Goal: Task Accomplishment & Management: Use online tool/utility

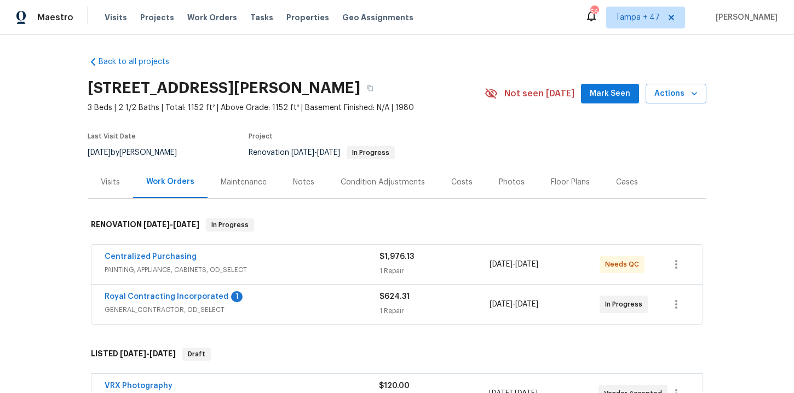
scroll to position [2949, 0]
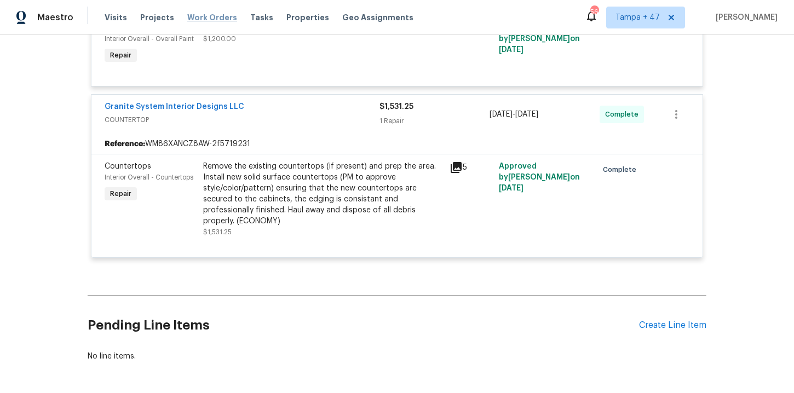
click at [225, 21] on span "Work Orders" at bounding box center [212, 17] width 50 height 11
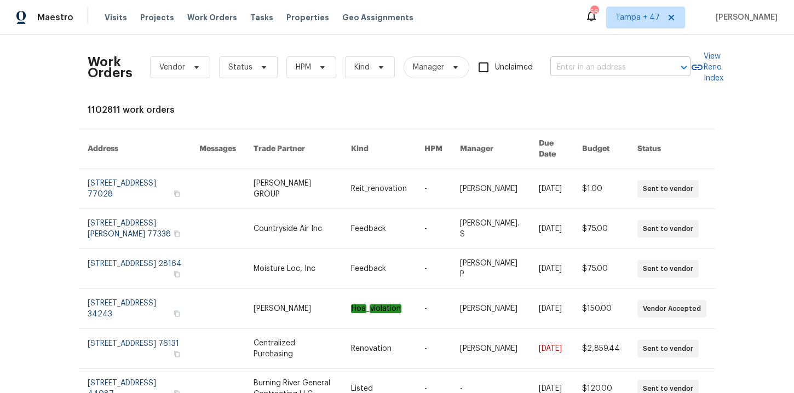
click at [575, 67] on input "text" at bounding box center [605, 67] width 110 height 17
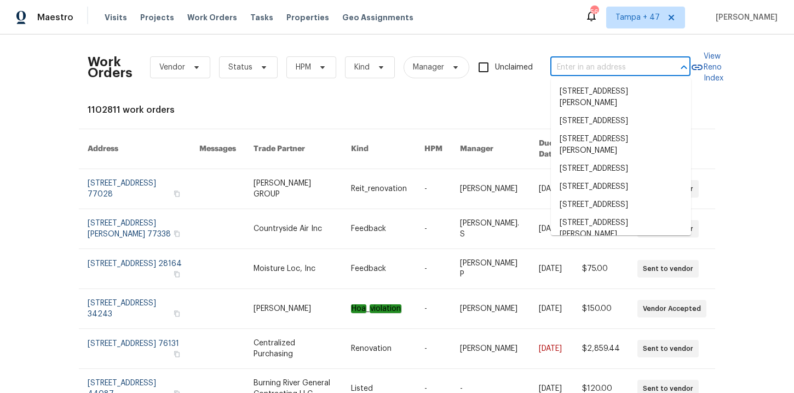
paste input "[STREET_ADDRESS]"
type input "[STREET_ADDRESS]"
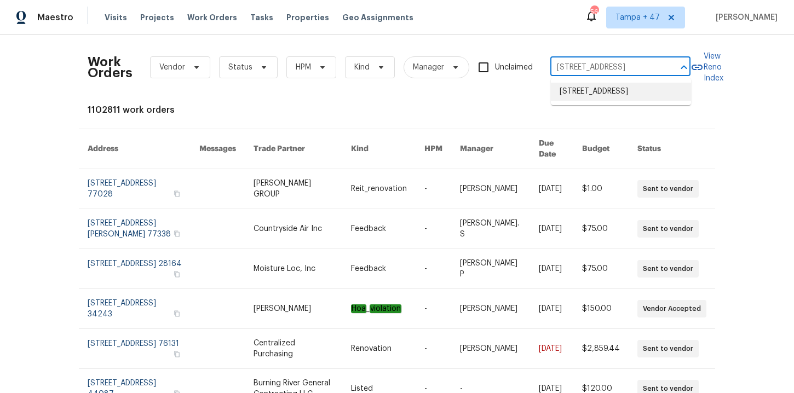
click at [603, 97] on li "[STREET_ADDRESS]" at bounding box center [621, 92] width 140 height 18
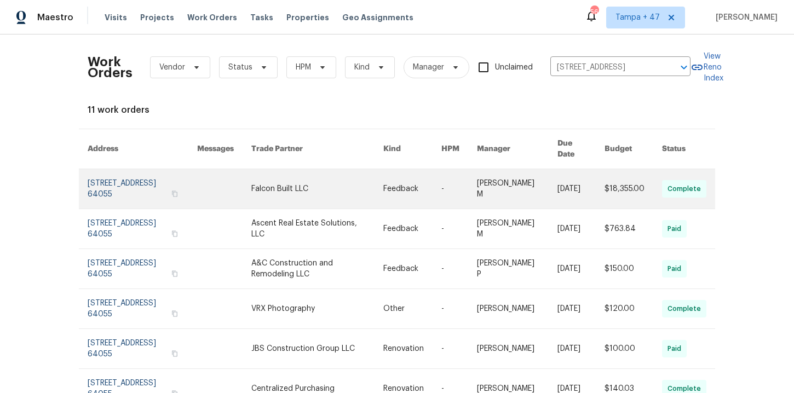
click at [131, 180] on link at bounding box center [143, 188] width 110 height 39
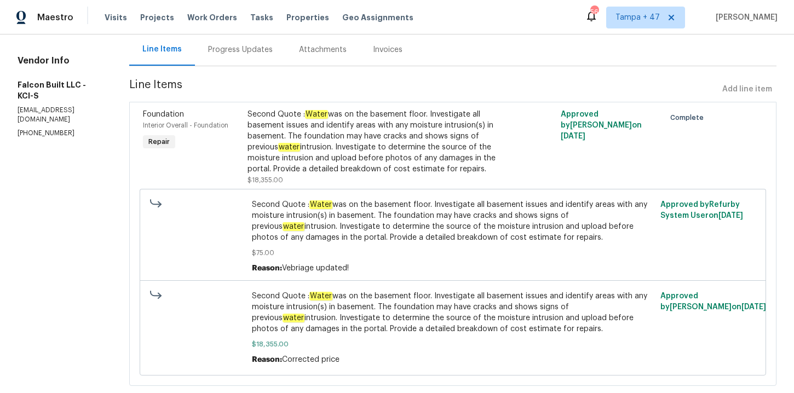
scroll to position [132, 0]
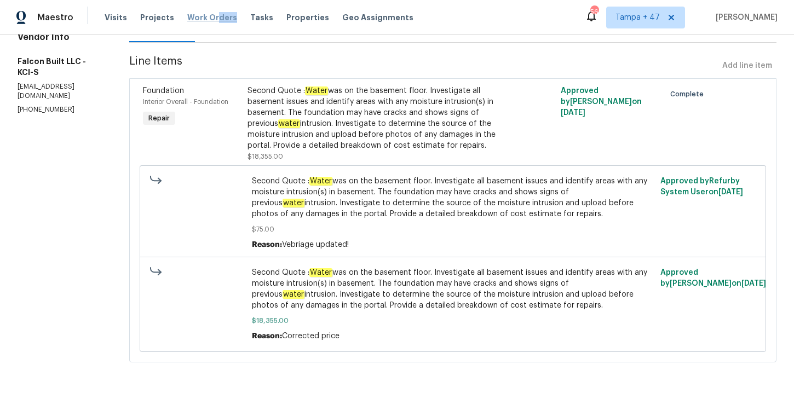
click at [210, 22] on div "Visits Projects Work Orders Tasks Properties Geo Assignments" at bounding box center [266, 18] width 322 height 22
click at [209, 19] on span "Work Orders" at bounding box center [212, 17] width 50 height 11
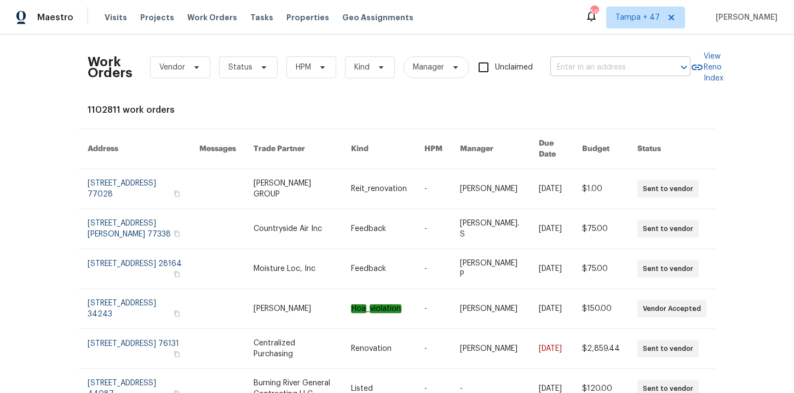
click at [584, 71] on input "text" at bounding box center [605, 67] width 110 height 17
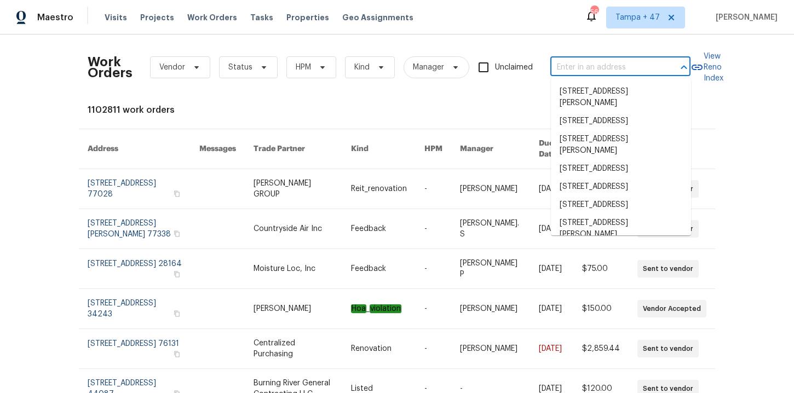
paste input "[STREET_ADDRESS]"
type input "[STREET_ADDRESS]"
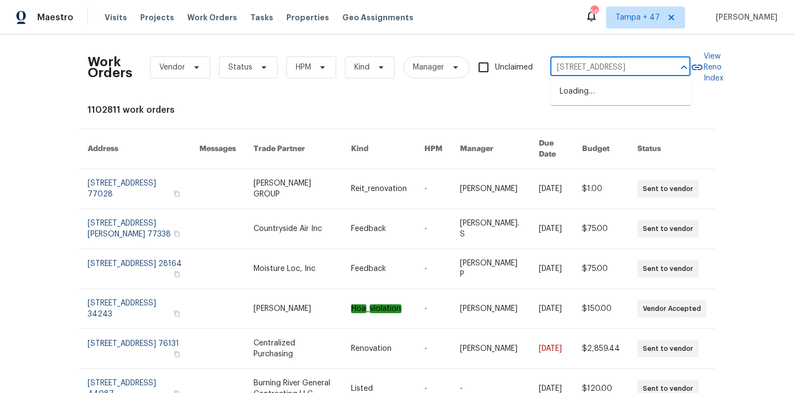
scroll to position [0, 37]
click at [596, 94] on li "[STREET_ADDRESS]" at bounding box center [621, 92] width 140 height 18
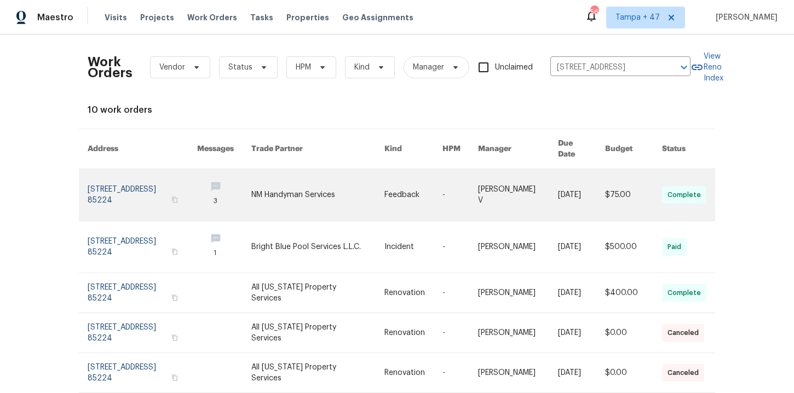
click at [122, 174] on link at bounding box center [143, 194] width 110 height 51
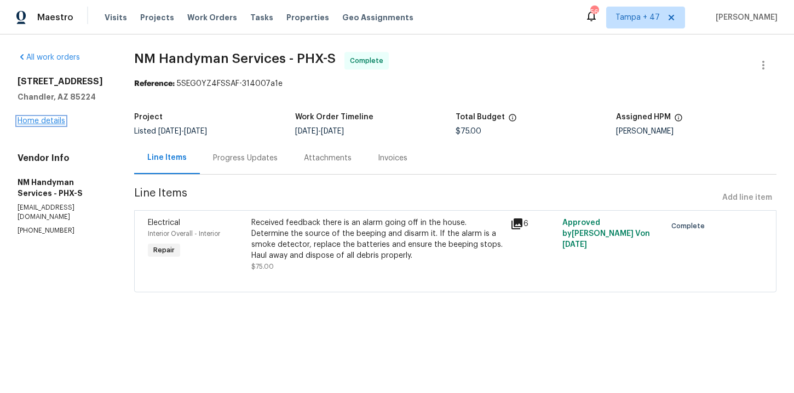
click at [44, 122] on link "Home details" at bounding box center [42, 121] width 48 height 8
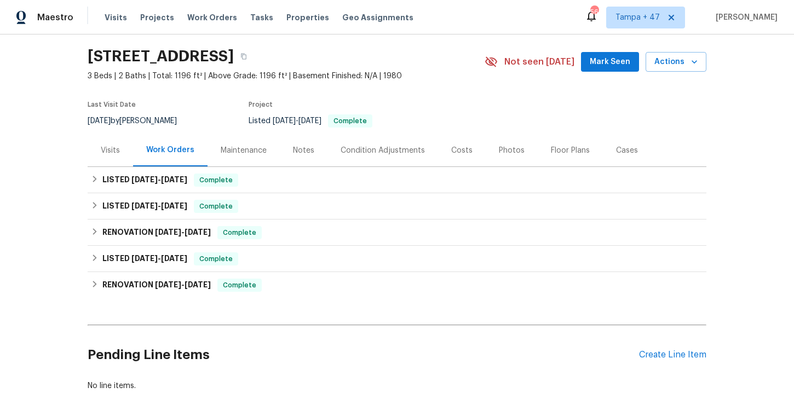
scroll to position [32, 0]
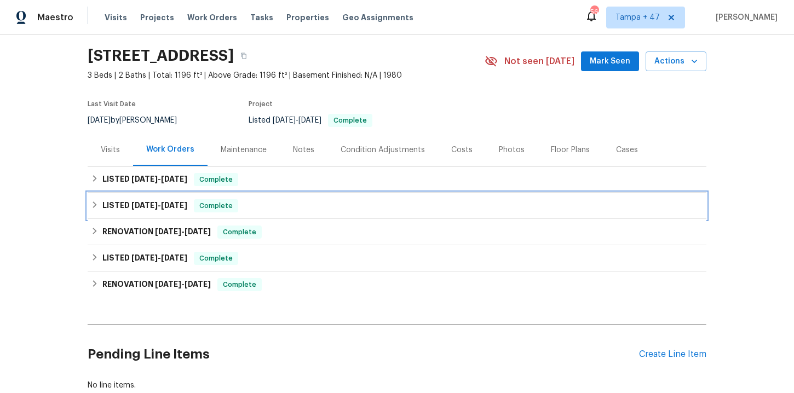
click at [328, 205] on div "LISTED [DATE] - [DATE] Complete" at bounding box center [397, 205] width 612 height 13
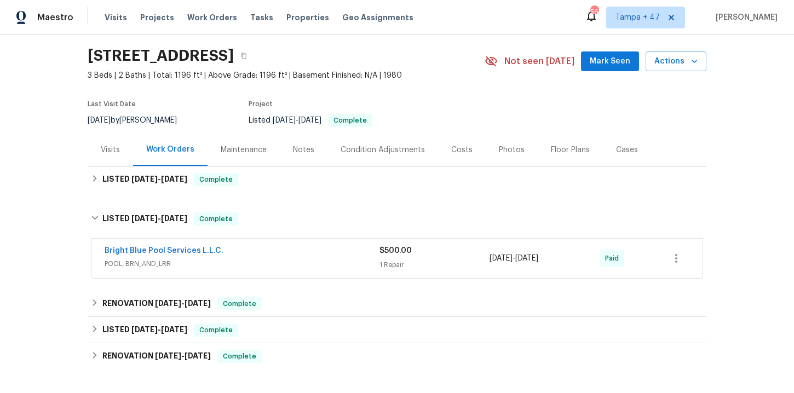
click at [324, 252] on div "Bright Blue Pool Services L.L.C." at bounding box center [242, 251] width 275 height 13
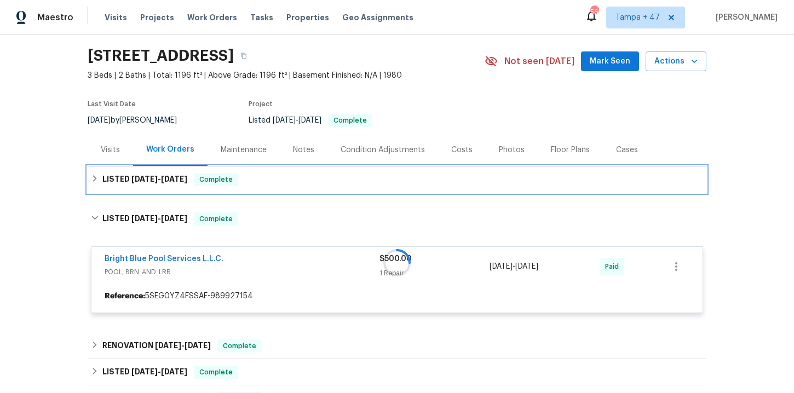
click at [292, 182] on div "LISTED [DATE] - [DATE] Complete" at bounding box center [397, 179] width 612 height 13
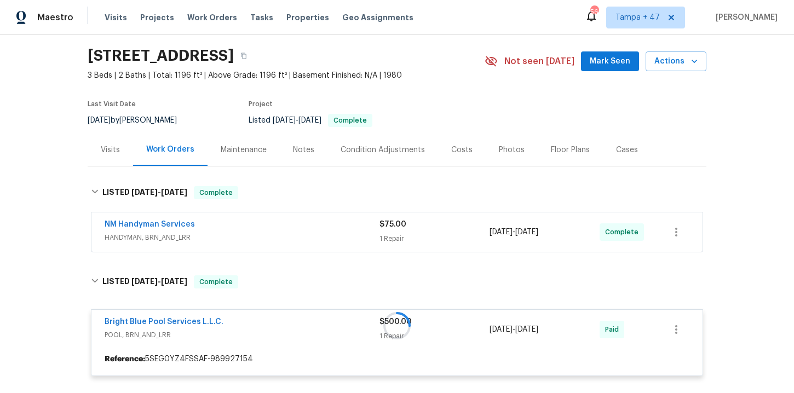
click at [299, 229] on div "NM Handyman Services" at bounding box center [242, 225] width 275 height 13
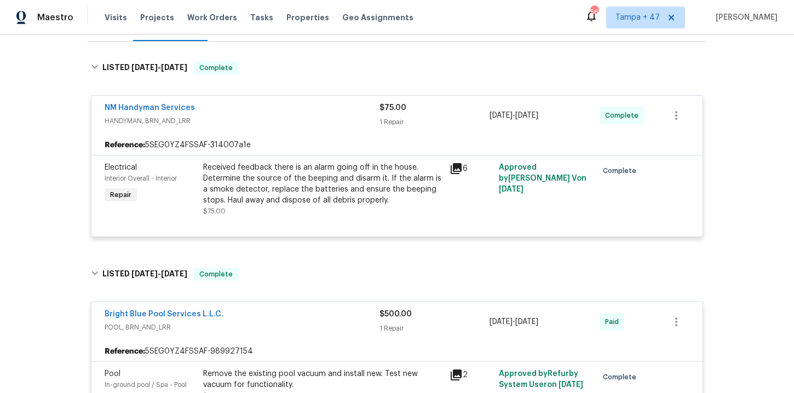
scroll to position [261, 0]
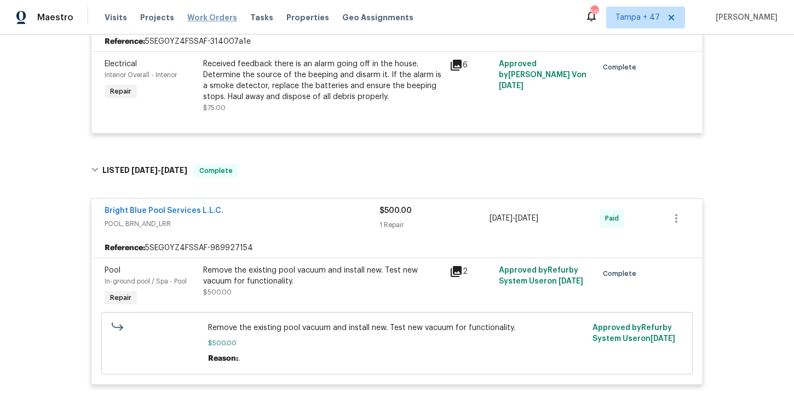
click at [214, 15] on span "Work Orders" at bounding box center [212, 17] width 50 height 11
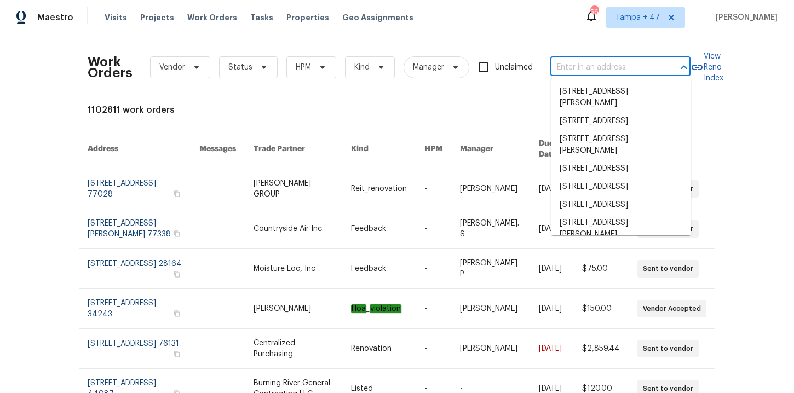
click at [580, 61] on input "text" at bounding box center [605, 67] width 110 height 17
paste input "[STREET_ADDRESS][DATE]"
type input "[STREET_ADDRESS][DATE]"
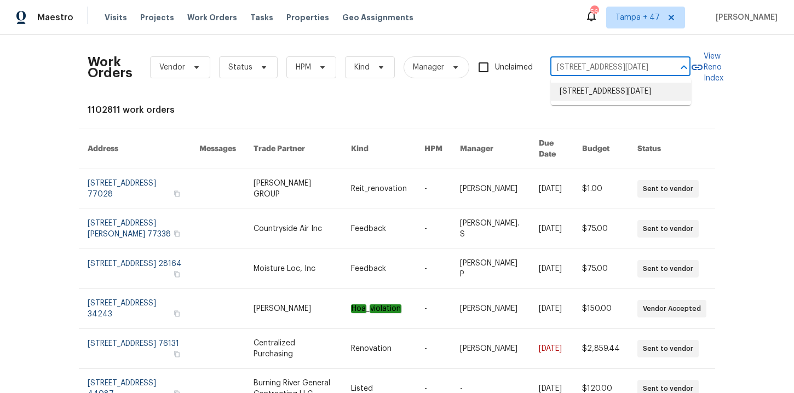
click at [602, 99] on li "[STREET_ADDRESS][DATE]" at bounding box center [621, 92] width 140 height 18
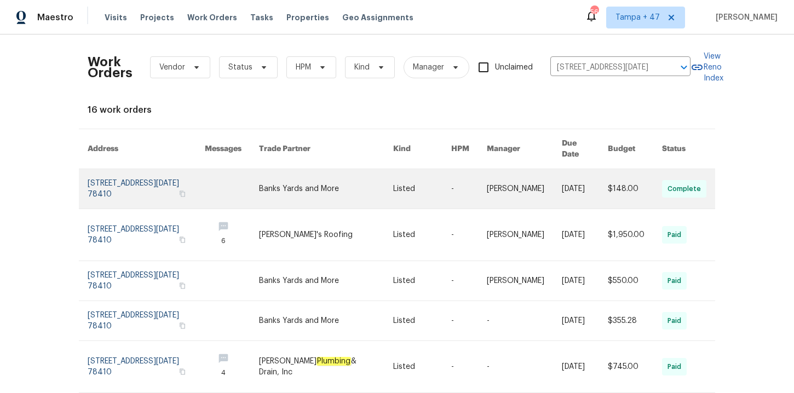
click at [116, 180] on link at bounding box center [146, 188] width 117 height 39
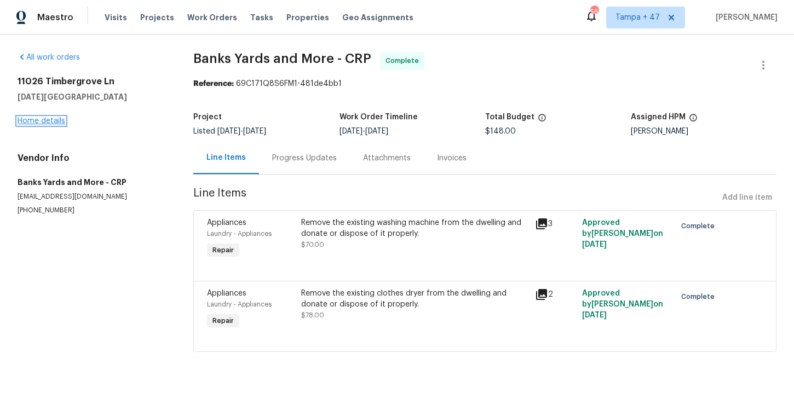
click at [42, 120] on link "Home details" at bounding box center [42, 121] width 48 height 8
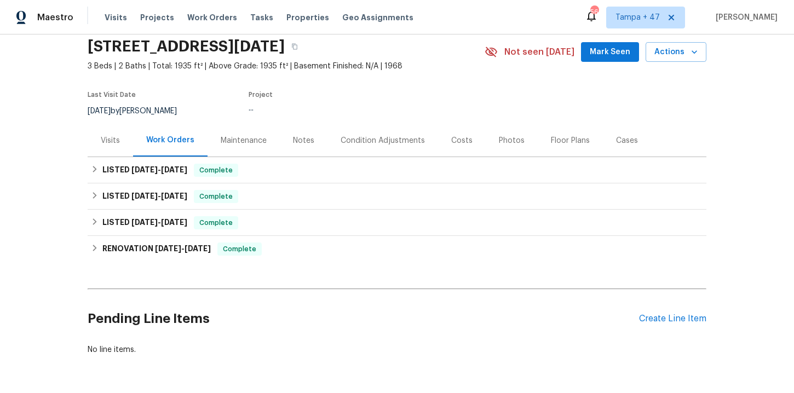
scroll to position [42, 0]
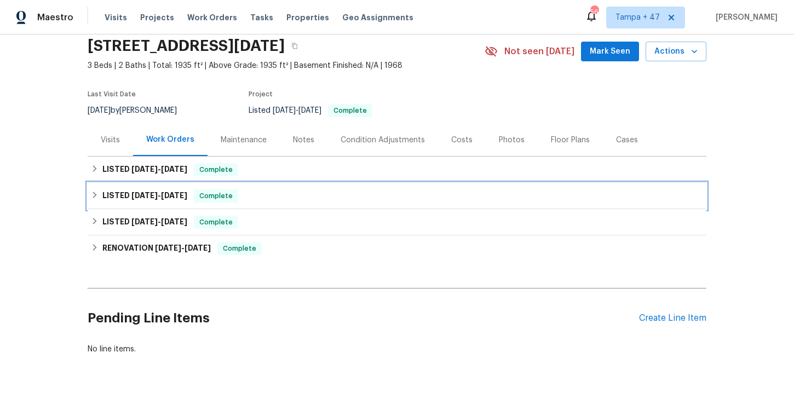
click at [261, 189] on div "LISTED [DATE] - [DATE] Complete" at bounding box center [397, 195] width 612 height 13
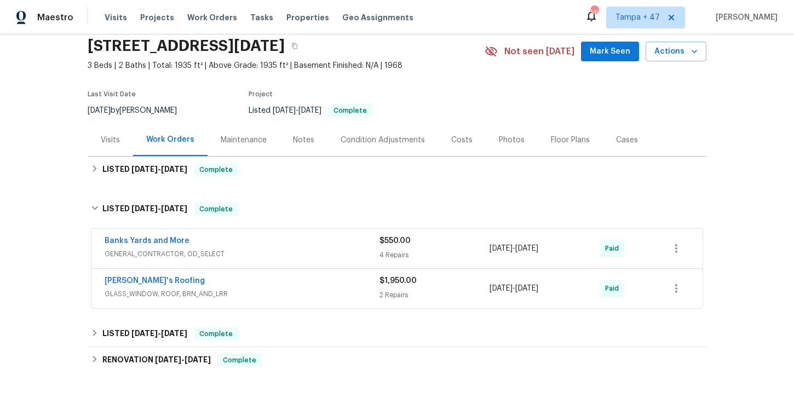
click at [276, 278] on div "[PERSON_NAME]'s Roofing" at bounding box center [242, 281] width 275 height 13
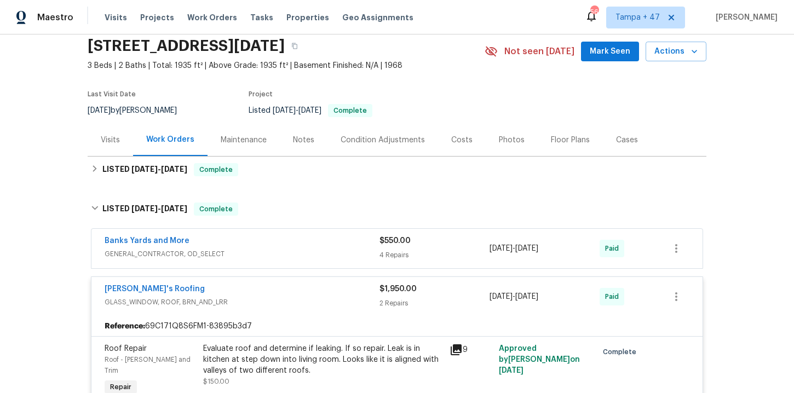
click at [273, 247] on div "Banks Yards and More" at bounding box center [242, 241] width 275 height 13
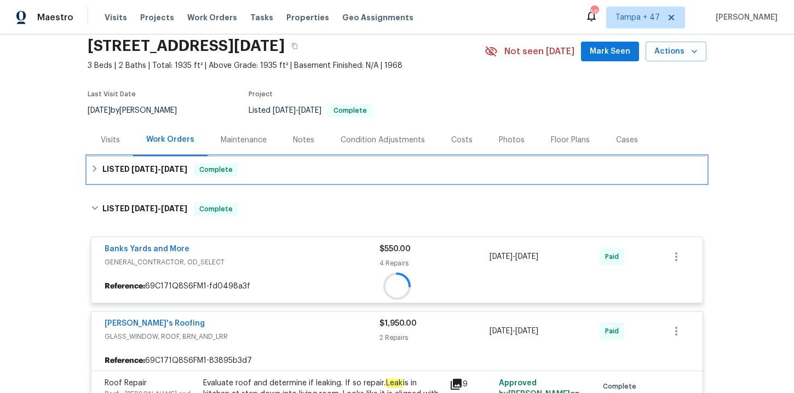
click at [271, 181] on div "LISTED [DATE] - [DATE] Complete" at bounding box center [397, 170] width 619 height 26
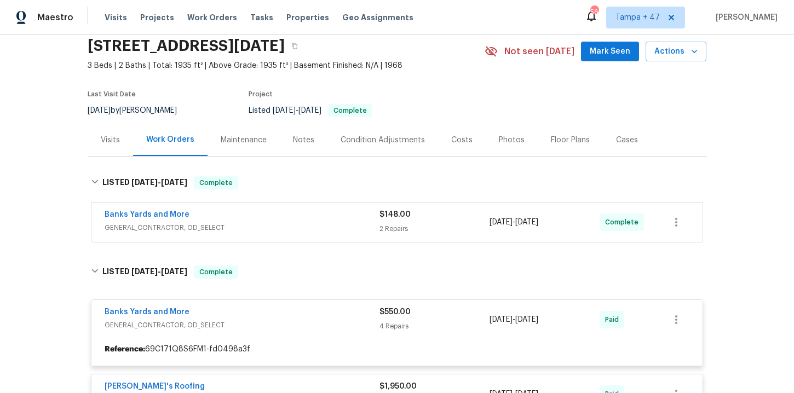
click at [272, 218] on div "Banks Yards and More" at bounding box center [242, 215] width 275 height 13
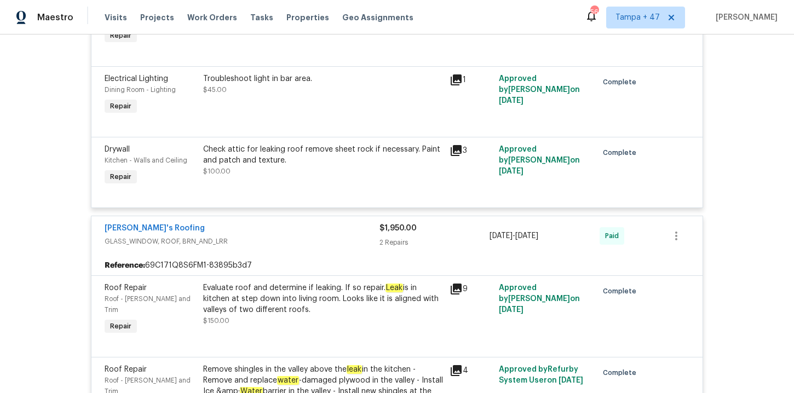
scroll to position [814, 0]
